Goal: Find specific page/section: Find specific page/section

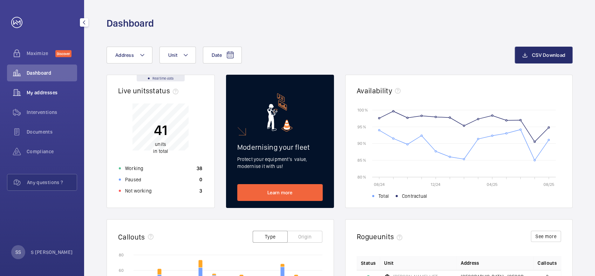
click at [45, 94] on span "My addresses" at bounding box center [52, 92] width 50 height 7
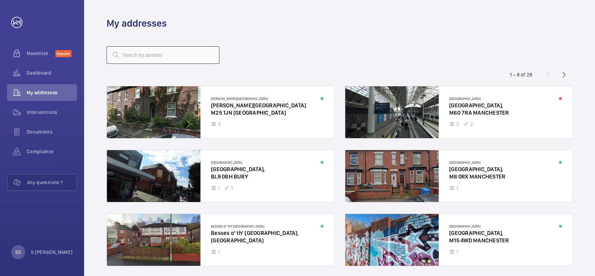
click at [152, 55] on input "text" at bounding box center [163, 55] width 113 height 18
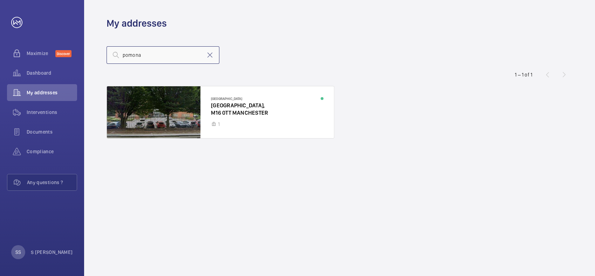
type input "pomona"
click at [234, 115] on div at bounding box center [220, 112] width 227 height 52
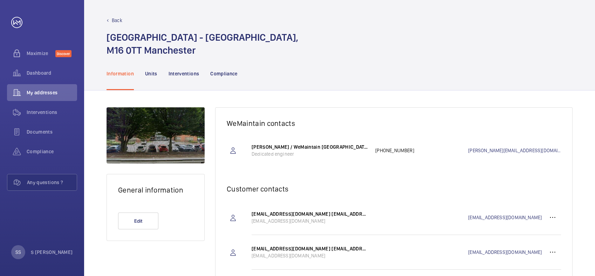
drag, startPoint x: 153, startPoint y: 74, endPoint x: 157, endPoint y: 84, distance: 10.9
click at [153, 74] on p "Units" at bounding box center [151, 73] width 12 height 7
